Goal: Transaction & Acquisition: Book appointment/travel/reservation

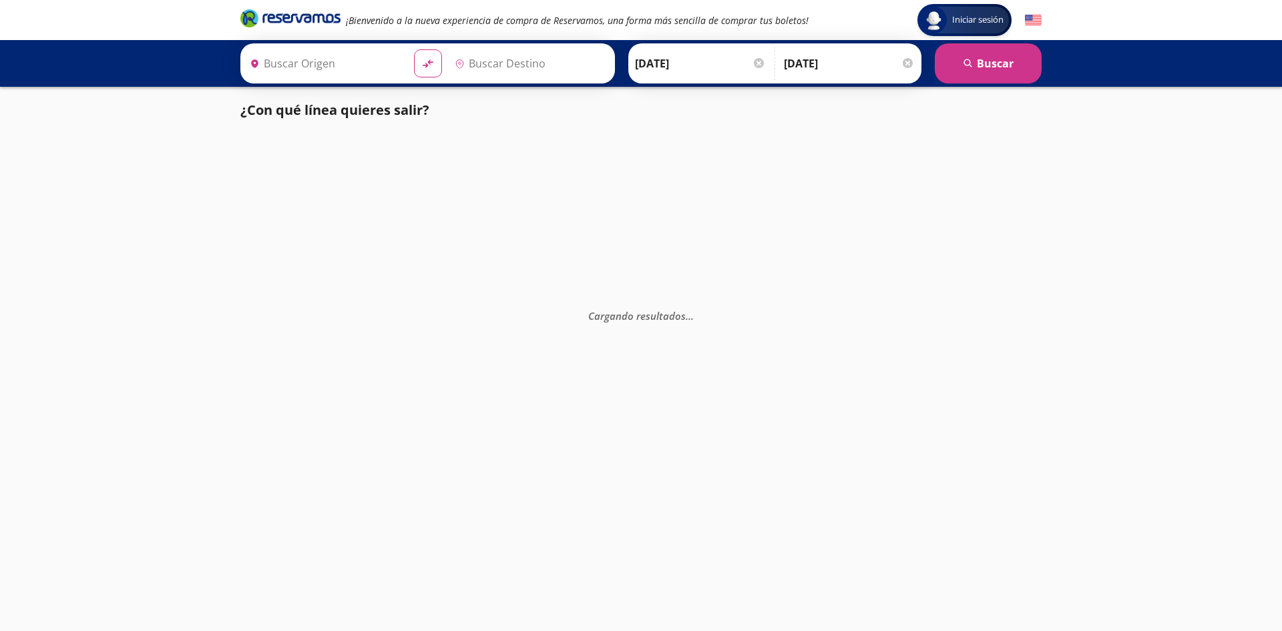
type input "[GEOGRAPHIC_DATA], [GEOGRAPHIC_DATA]"
type input "Central Uruapan, [GEOGRAPHIC_DATA]"
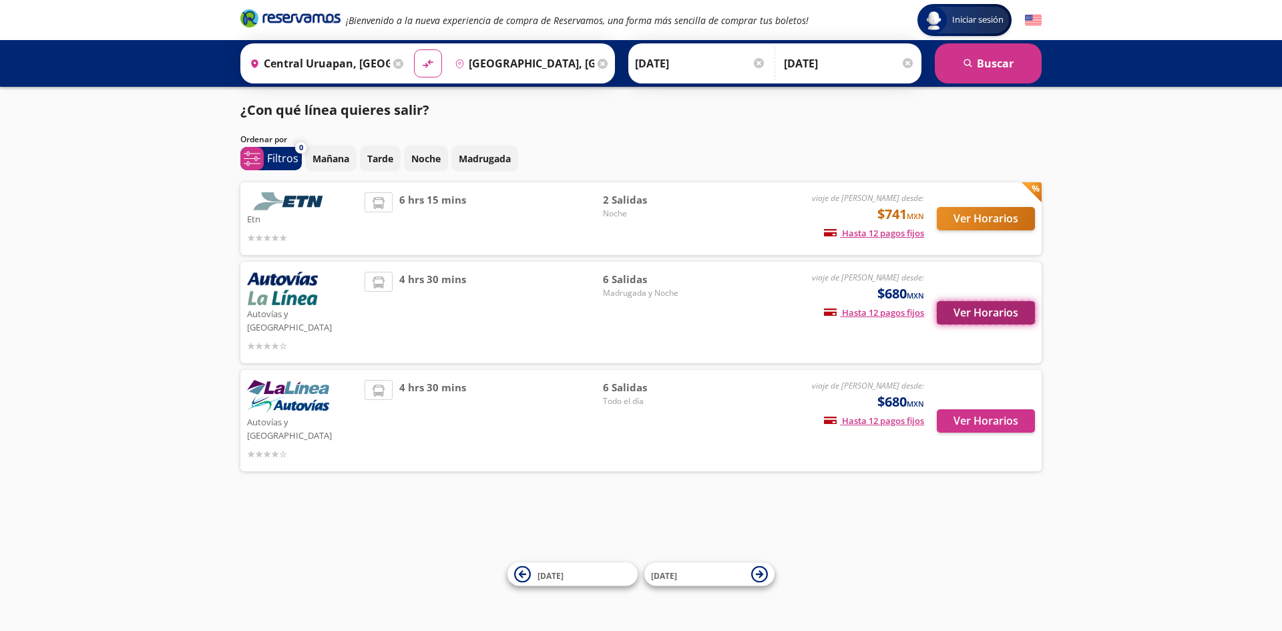
click at [964, 308] on button "Ver Horarios" at bounding box center [985, 312] width 98 height 23
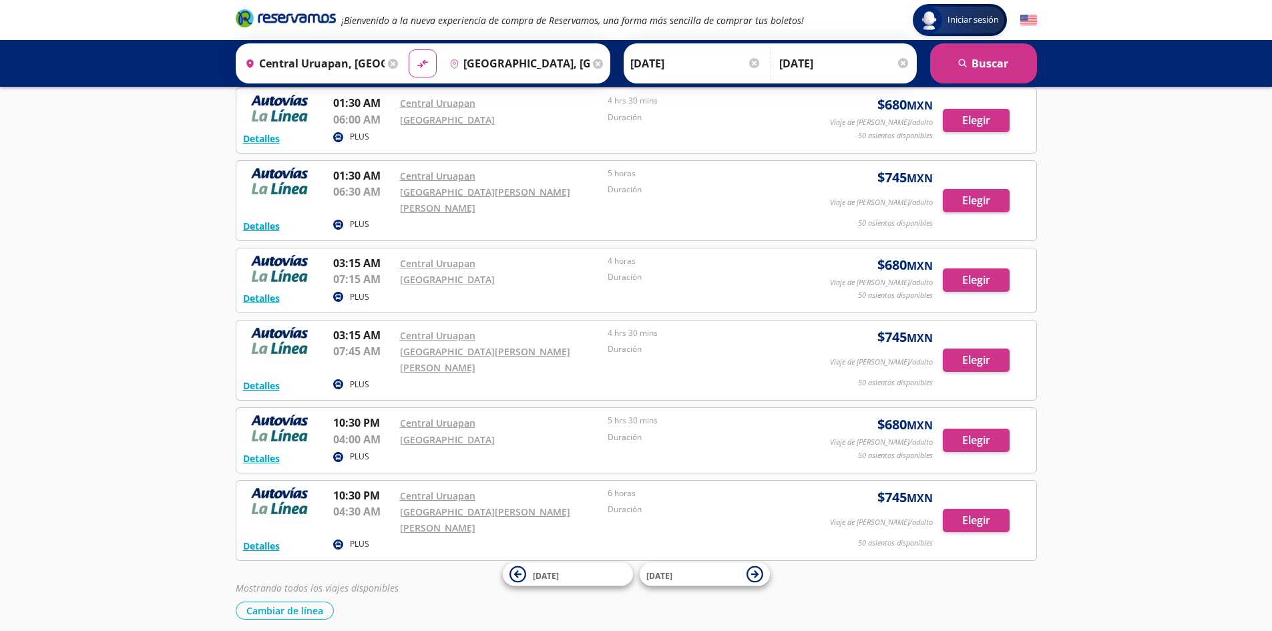
scroll to position [82, 0]
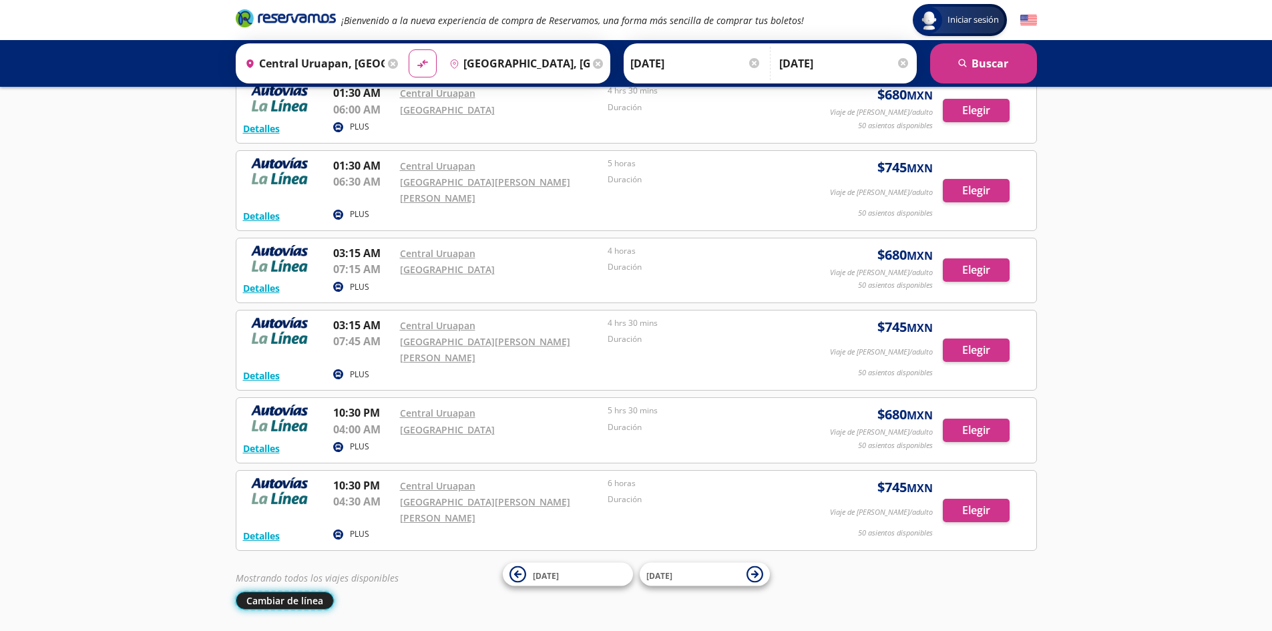
click at [263, 591] on button "Cambiar de línea" at bounding box center [285, 600] width 98 height 18
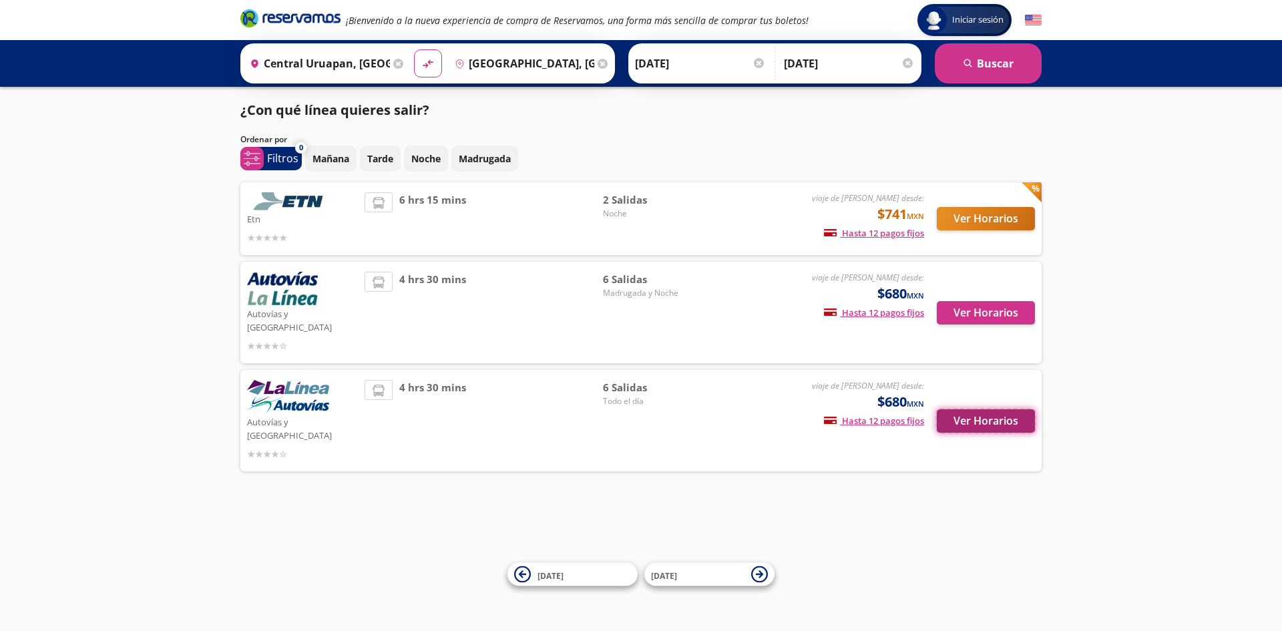
click at [981, 410] on button "Ver Horarios" at bounding box center [985, 420] width 98 height 23
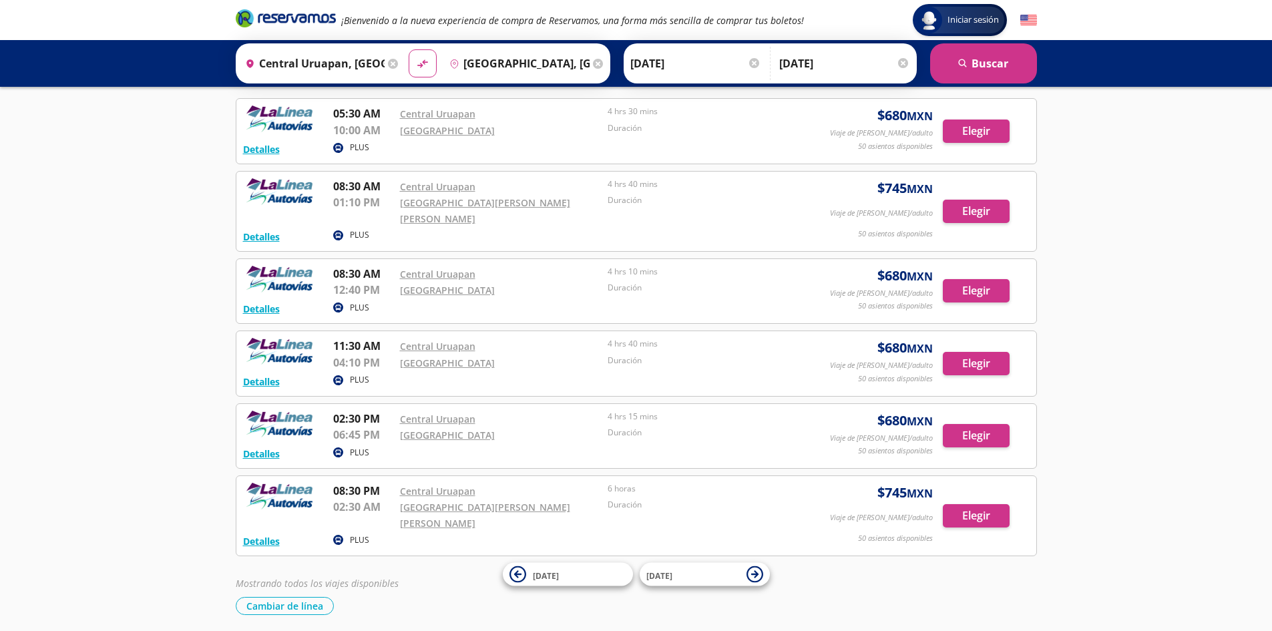
scroll to position [67, 0]
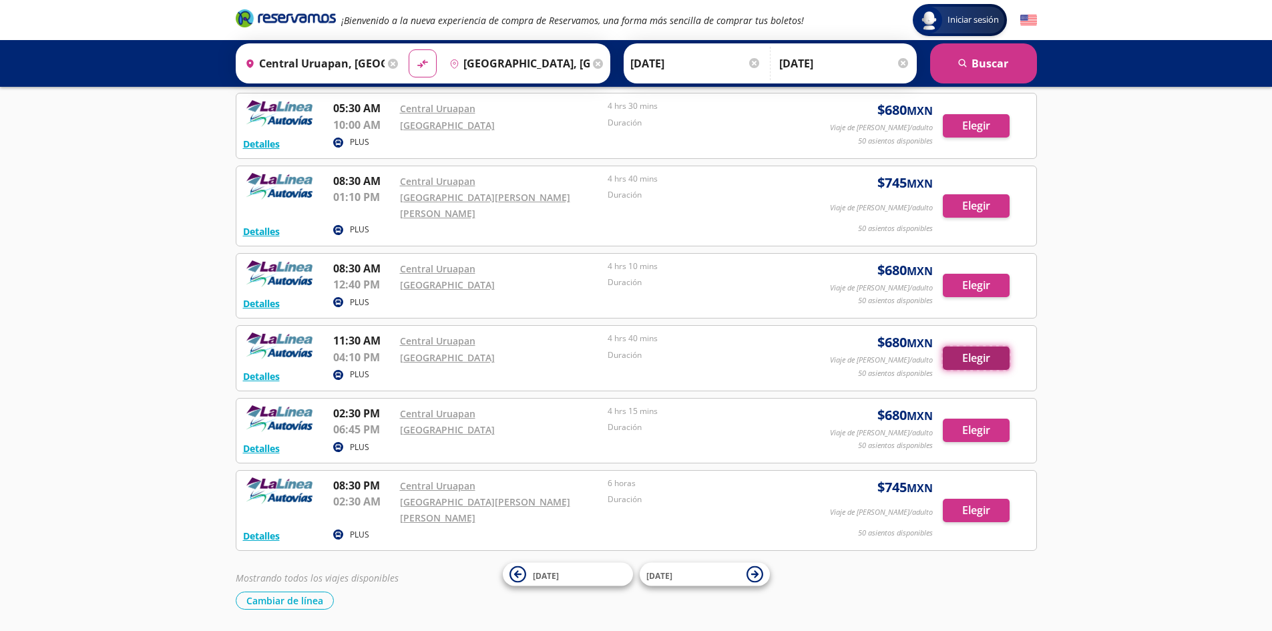
click at [959, 346] on button "Elegir" at bounding box center [975, 357] width 67 height 23
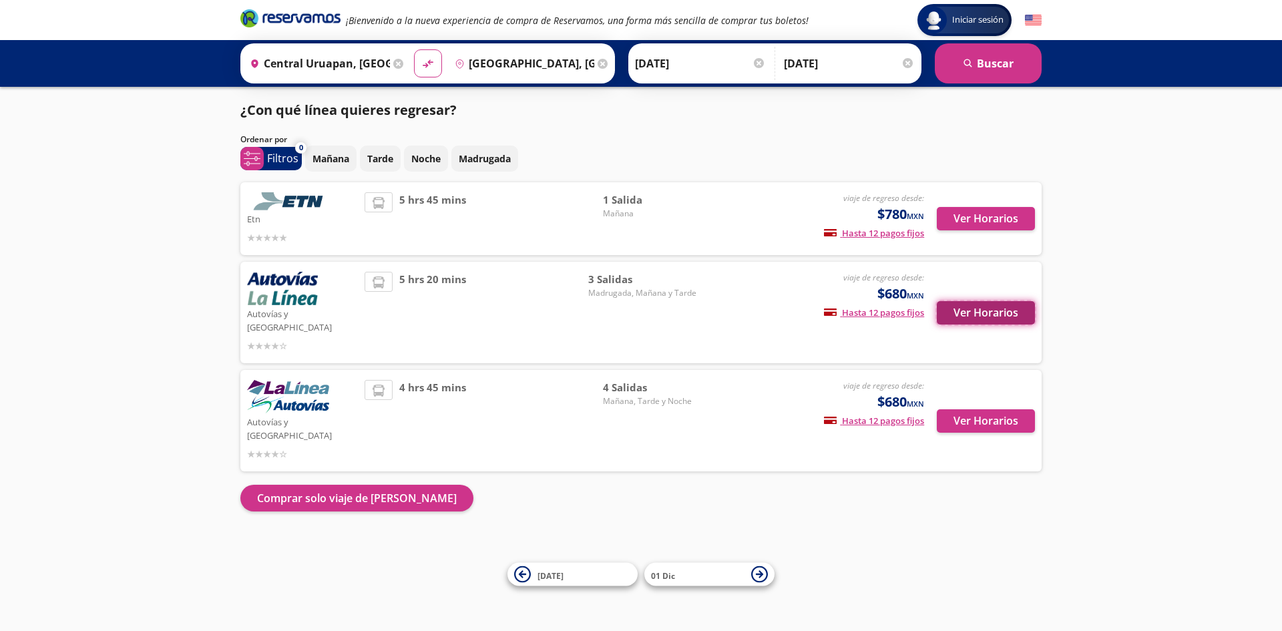
click at [1007, 304] on button "Ver Horarios" at bounding box center [985, 312] width 98 height 23
click at [986, 409] on button "Ver Horarios" at bounding box center [985, 420] width 98 height 23
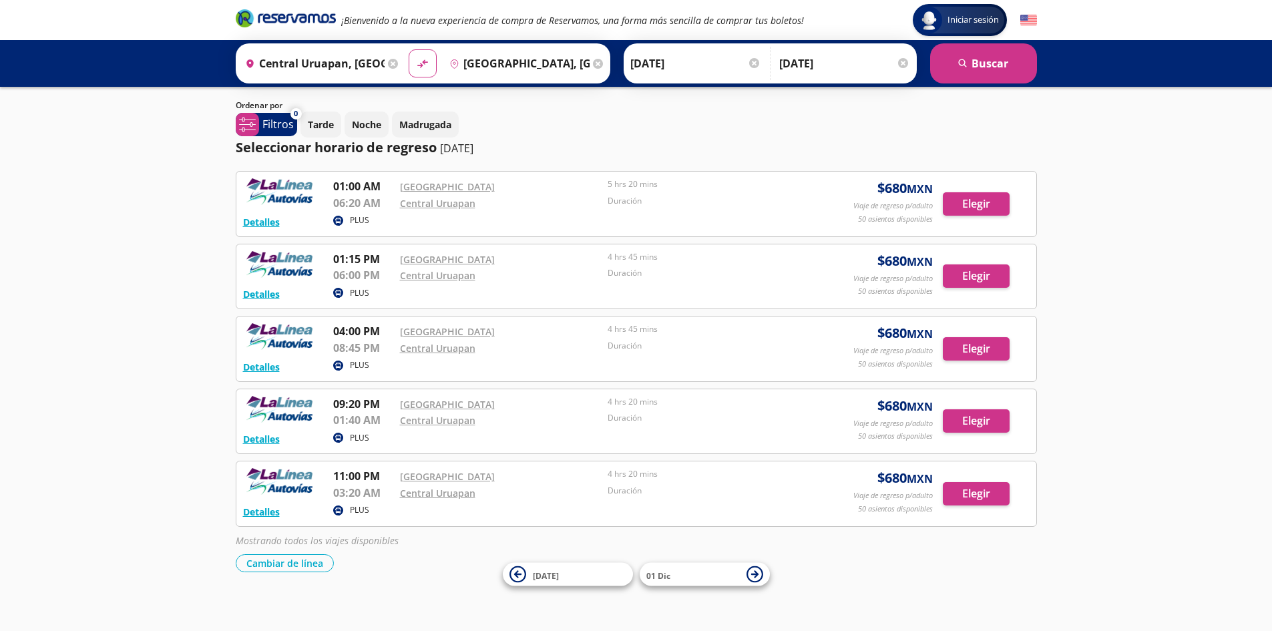
scroll to position [79, 0]
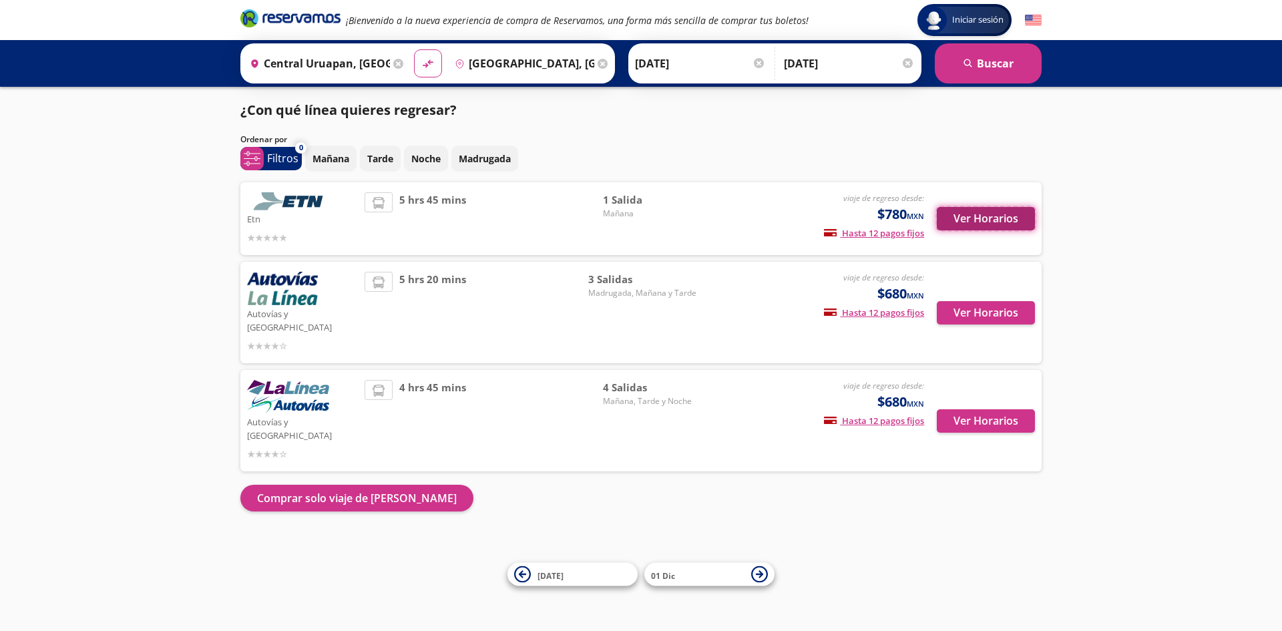
click at [964, 214] on button "Ver Horarios" at bounding box center [985, 218] width 98 height 23
click at [975, 301] on button "Ver Horarios" at bounding box center [985, 312] width 98 height 23
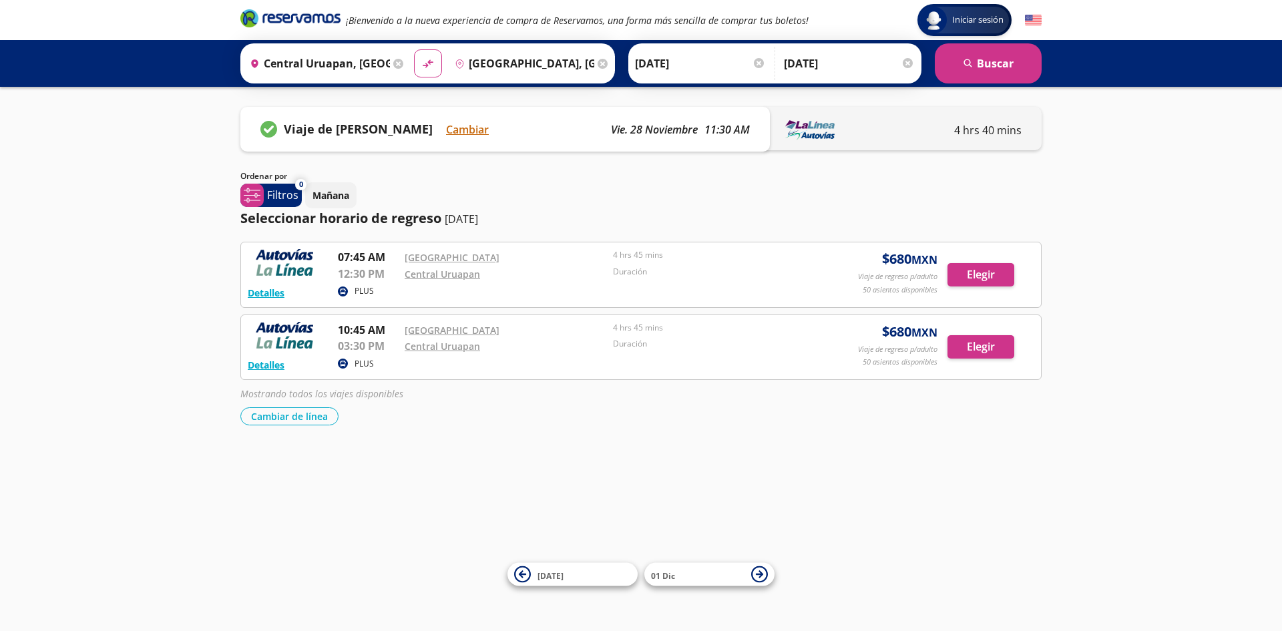
click at [351, 350] on p "03:30 PM" at bounding box center [368, 346] width 60 height 16
click at [990, 346] on button "Elegir" at bounding box center [980, 346] width 67 height 23
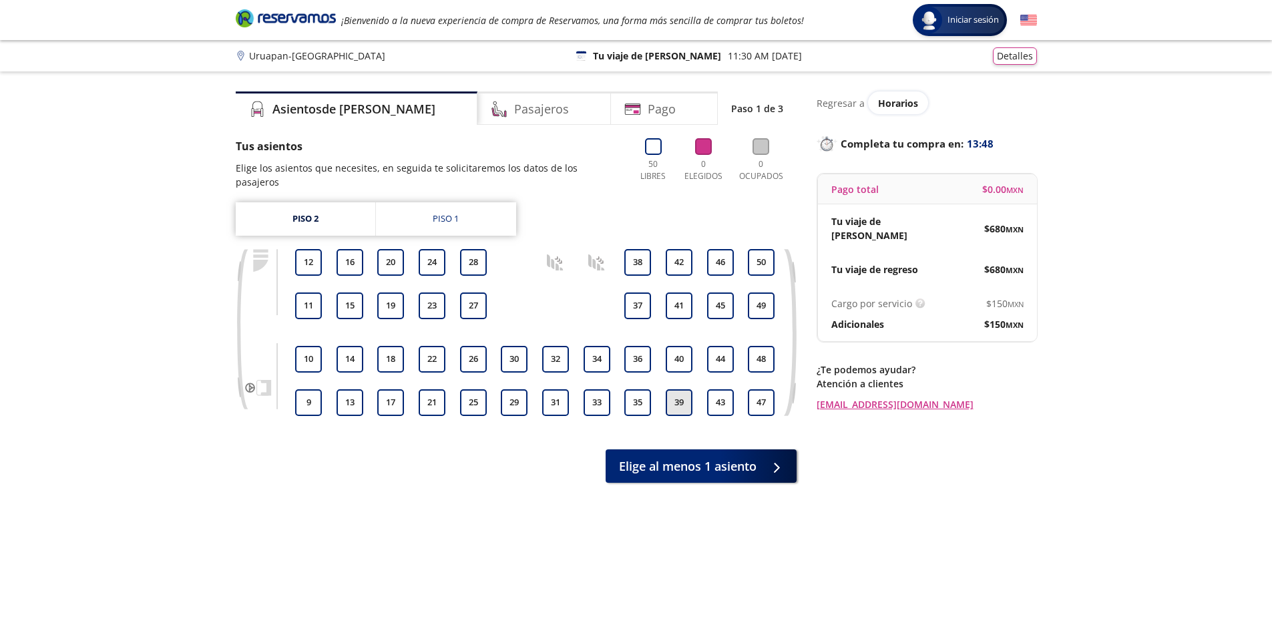
click at [672, 389] on button "39" at bounding box center [678, 402] width 27 height 27
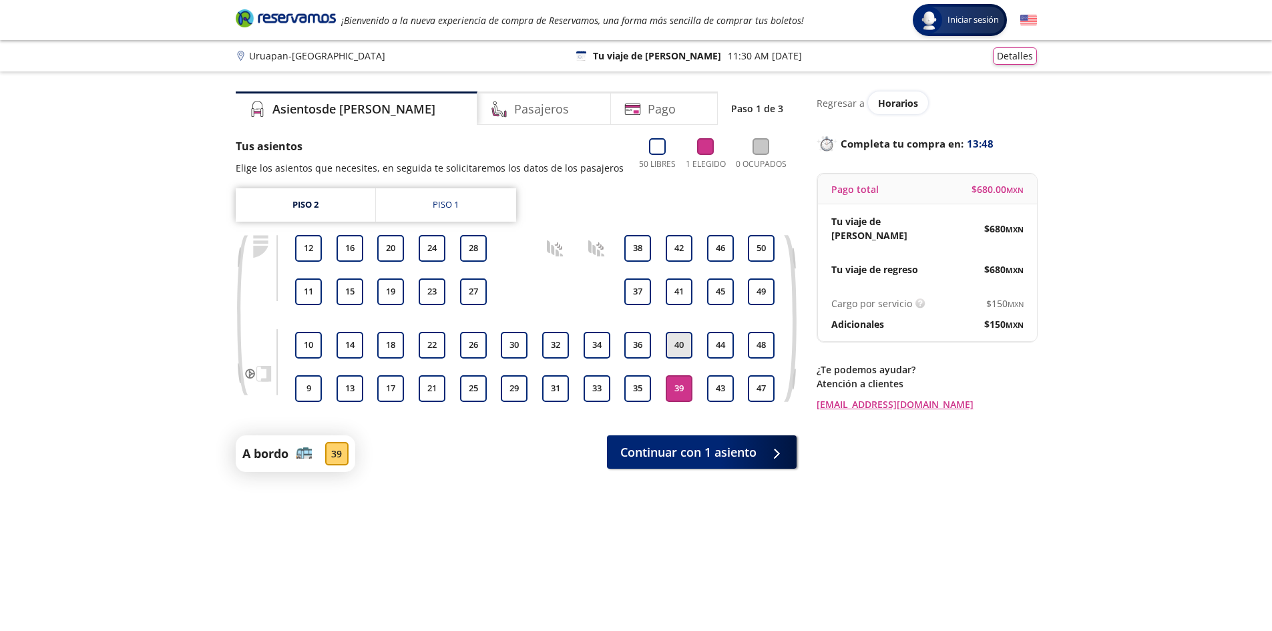
click at [677, 353] on button "40" at bounding box center [678, 345] width 27 height 27
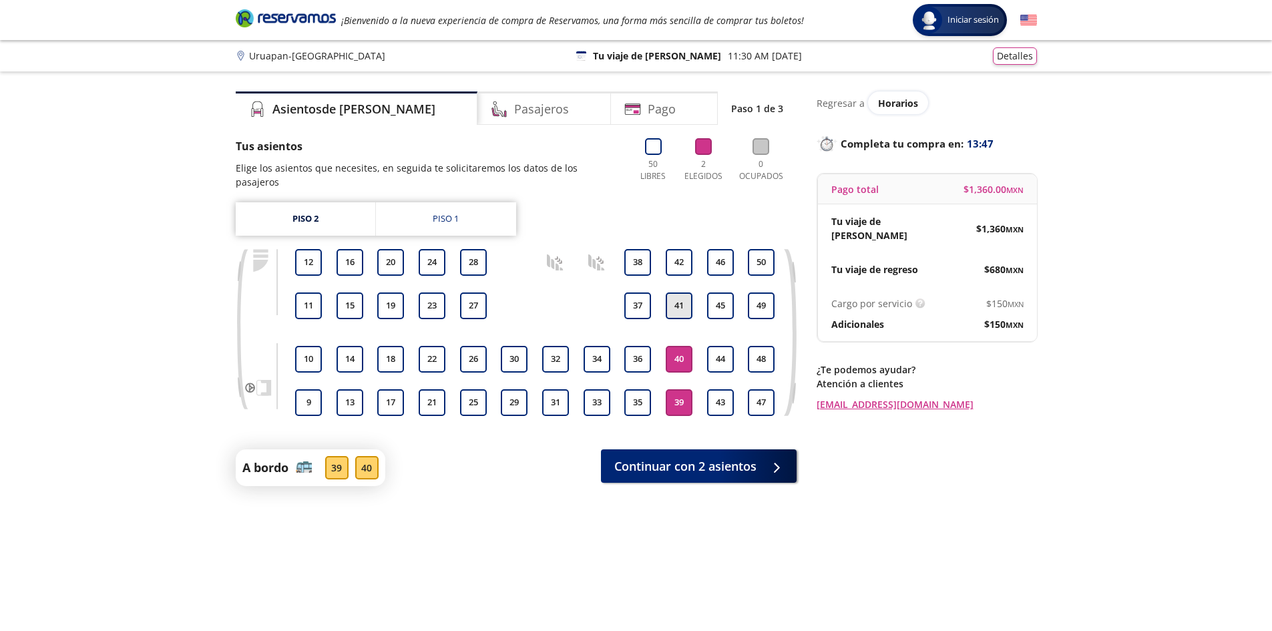
click at [686, 292] on button "41" at bounding box center [678, 305] width 27 height 27
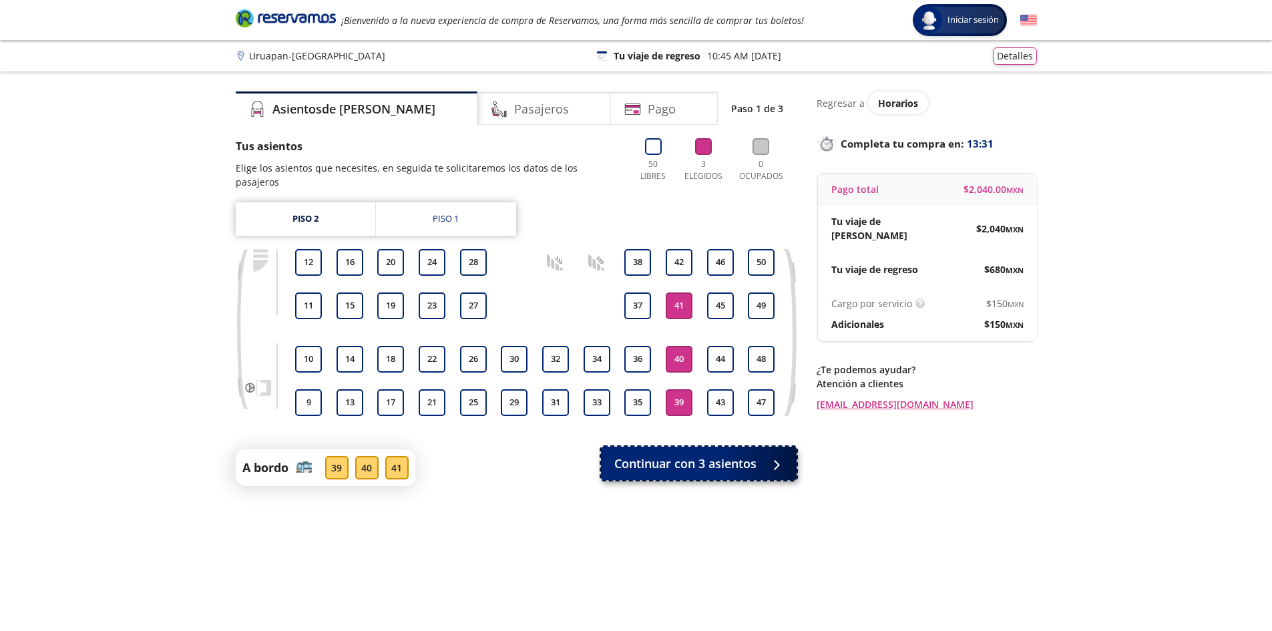
click at [675, 455] on span "Continuar con 3 asientos" at bounding box center [685, 464] width 142 height 18
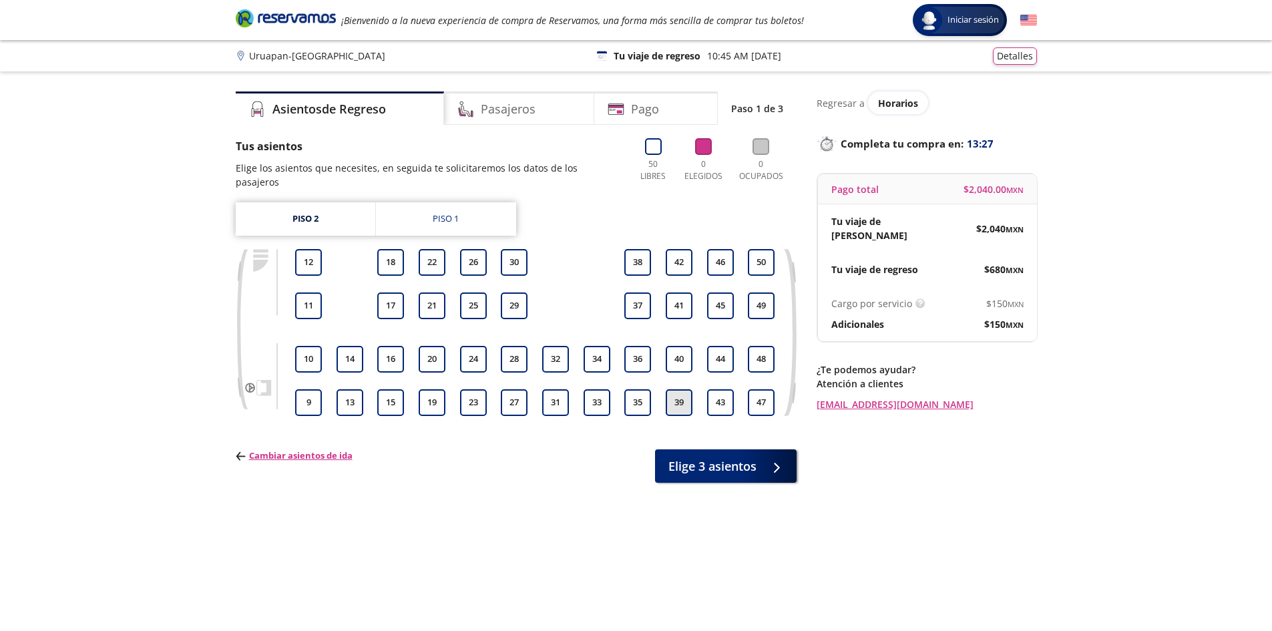
click at [672, 389] on button "39" at bounding box center [678, 402] width 27 height 27
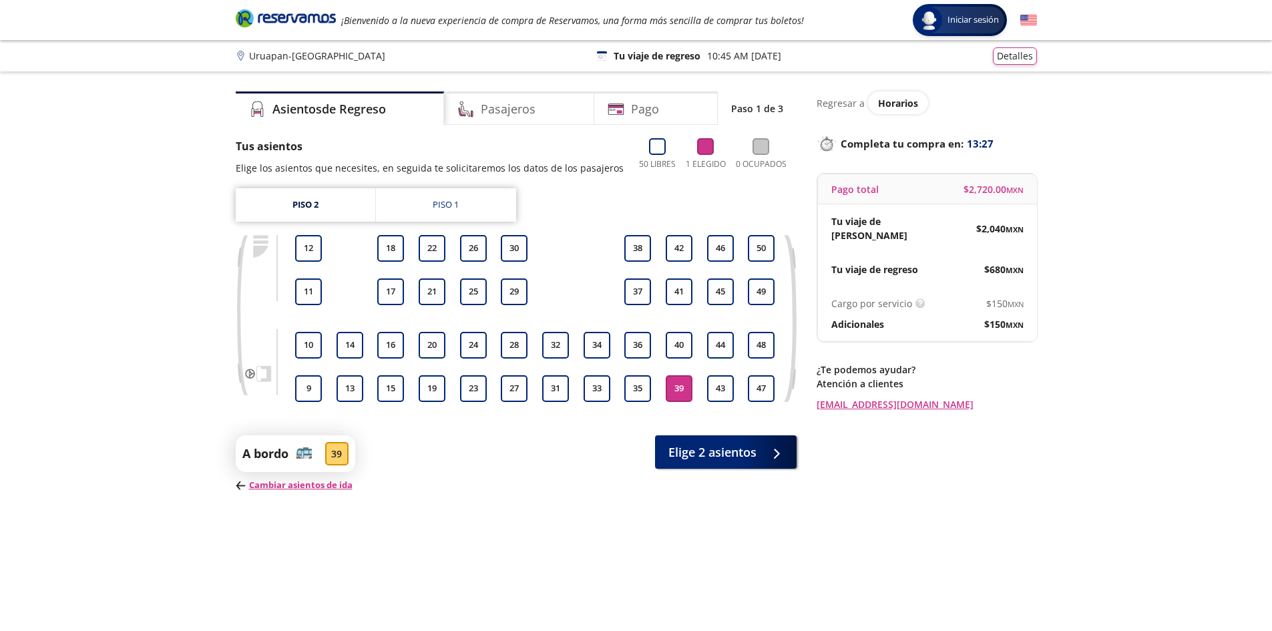
drag, startPoint x: 681, startPoint y: 339, endPoint x: 678, endPoint y: 307, distance: 32.2
click at [680, 337] on button "40" at bounding box center [678, 345] width 27 height 27
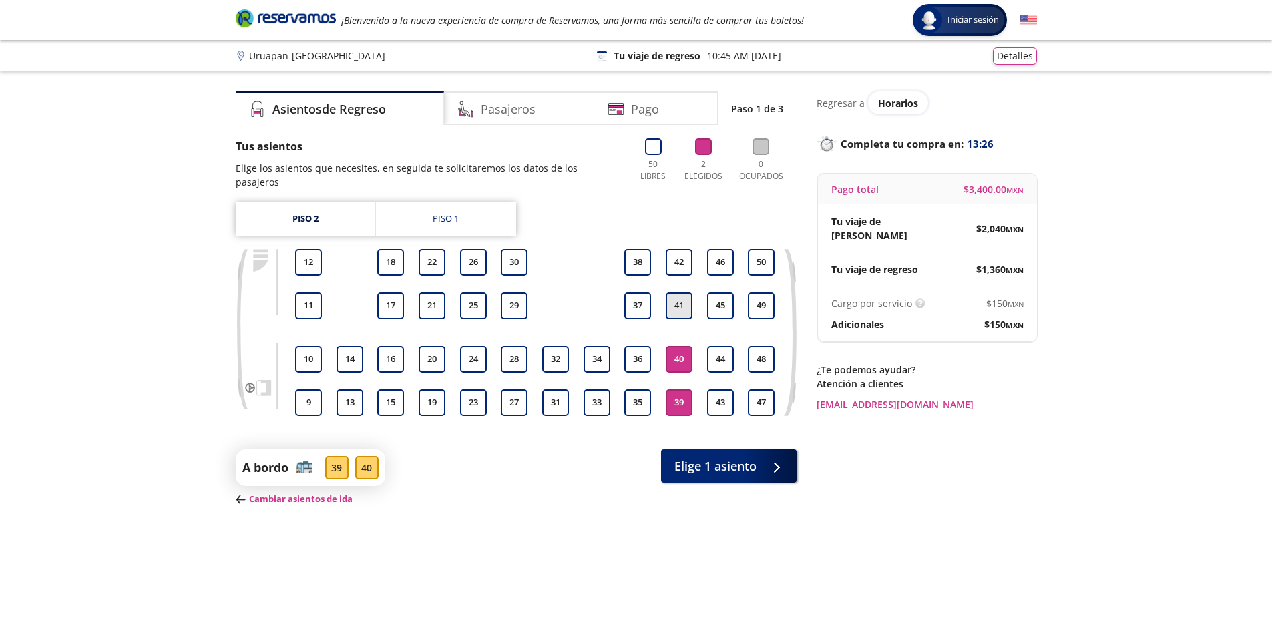
click at [678, 297] on button "41" at bounding box center [678, 305] width 27 height 27
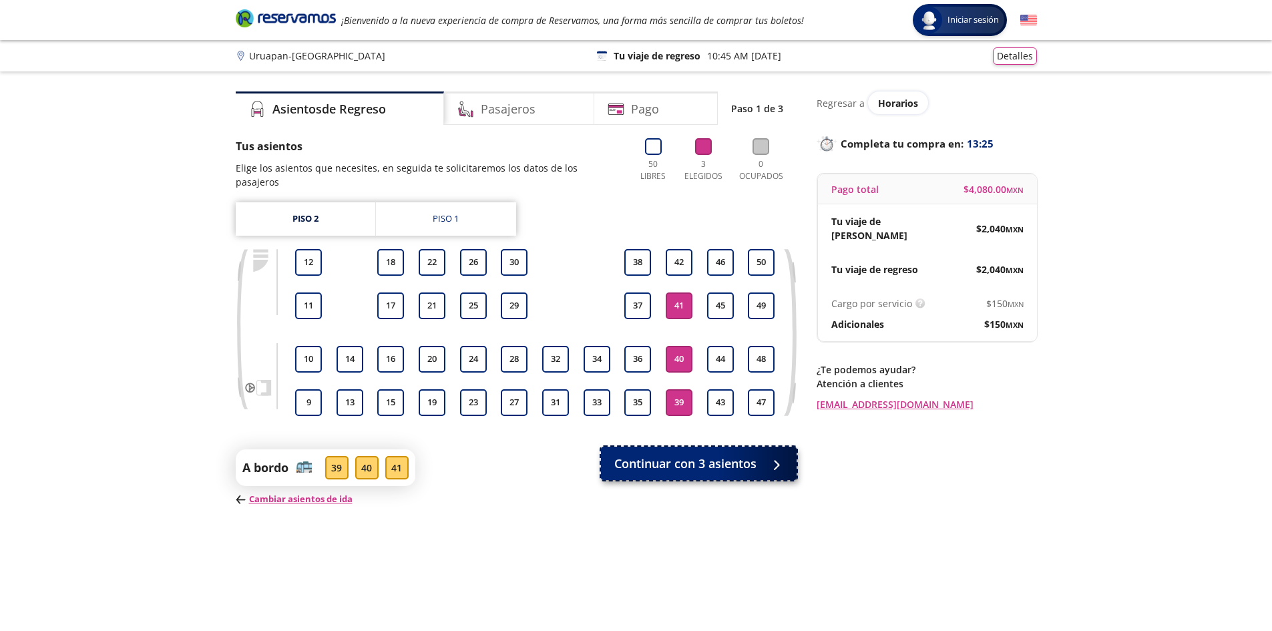
click at [672, 455] on span "Continuar con 3 asientos" at bounding box center [685, 464] width 142 height 18
